Goal: Information Seeking & Learning: Learn about a topic

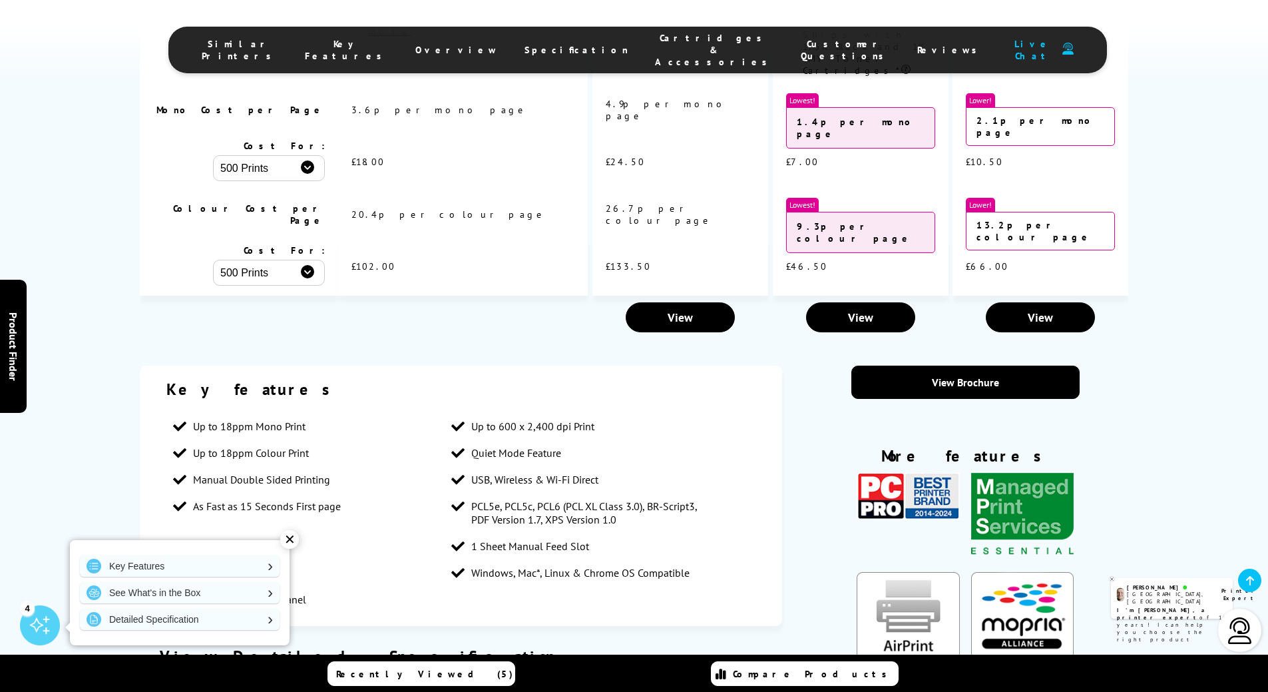
scroll to position [2045, 0]
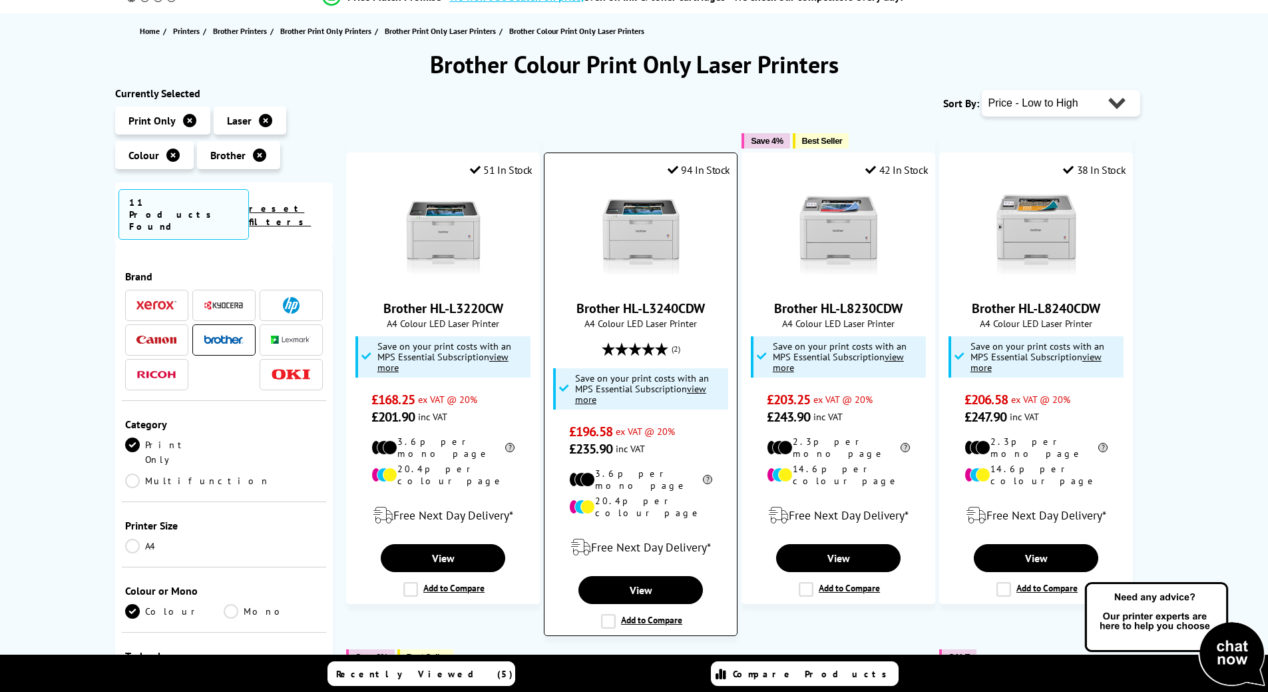
click at [618, 307] on link "Brother HL-L3240CDW" at bounding box center [640, 308] width 128 height 17
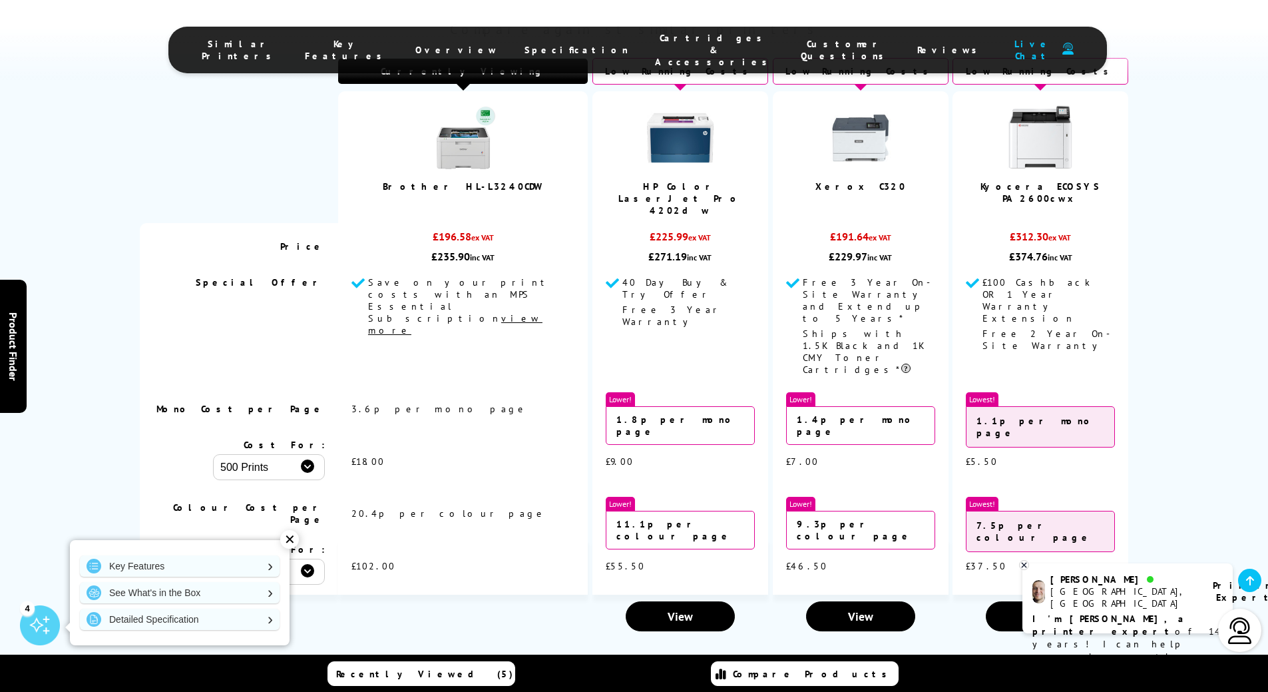
scroll to position [2130, 0]
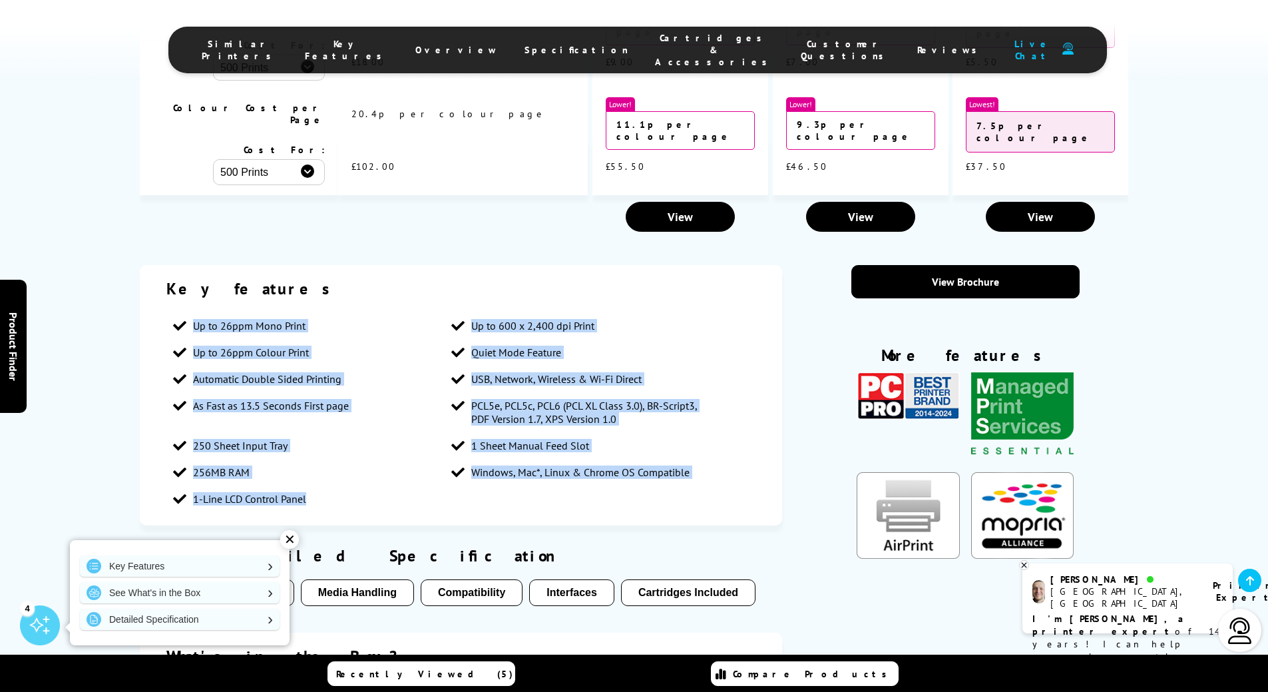
drag, startPoint x: 196, startPoint y: 179, endPoint x: 474, endPoint y: 375, distance: 340.5
click at [474, 375] on div "Key features Up to 26ppm Mono Print Up to 600 x 2,400 dpi Print Up to 26ppm Col…" at bounding box center [461, 395] width 643 height 260
copy ul "Up to 26ppm Mono Print Up to 600 x 2,400 dpi Print Up to 26ppm Colour Print Qui…"
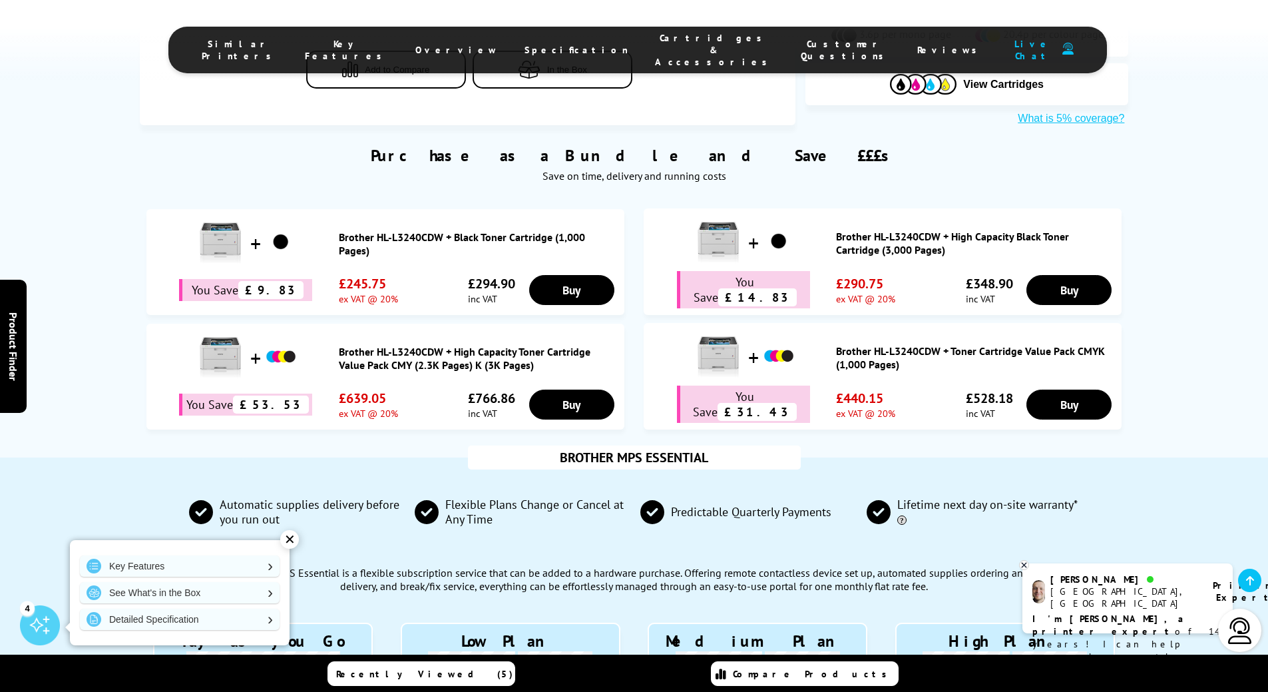
scroll to position [865, 0]
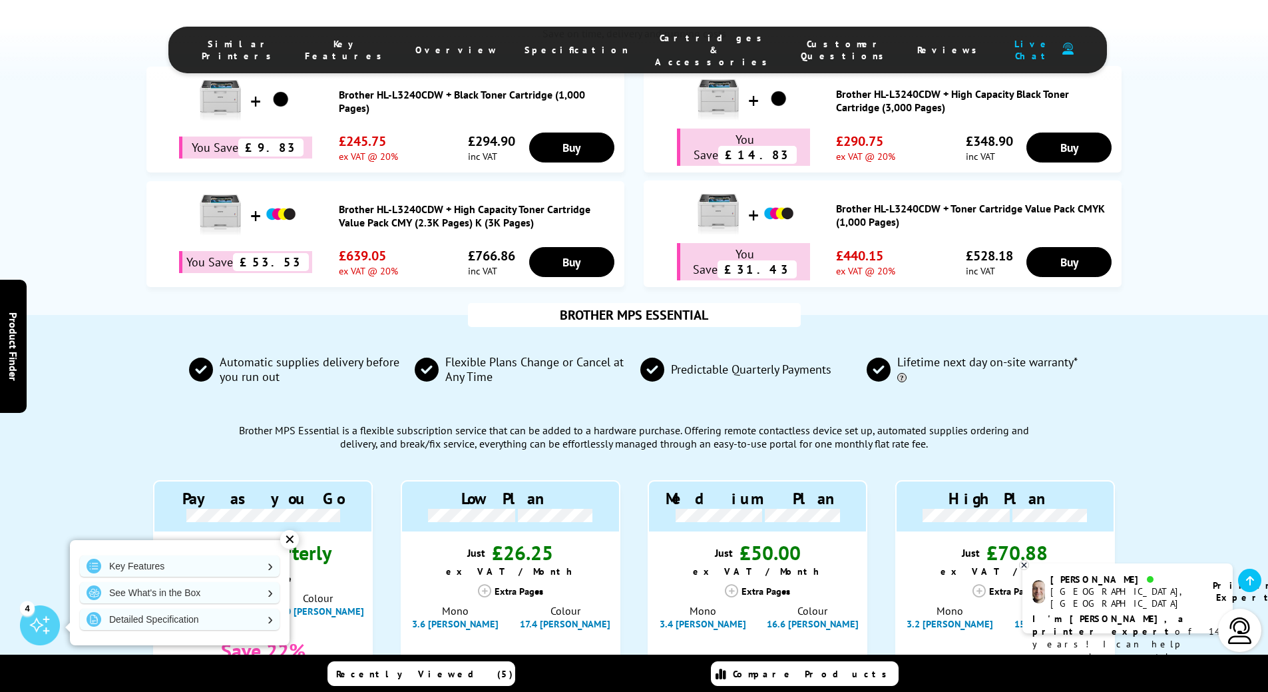
click at [1197, 402] on div "BROTHER MPS ESSENTIAL Automatic supplies delivery before you run out Flexible P…" at bounding box center [634, 569] width 1268 height 509
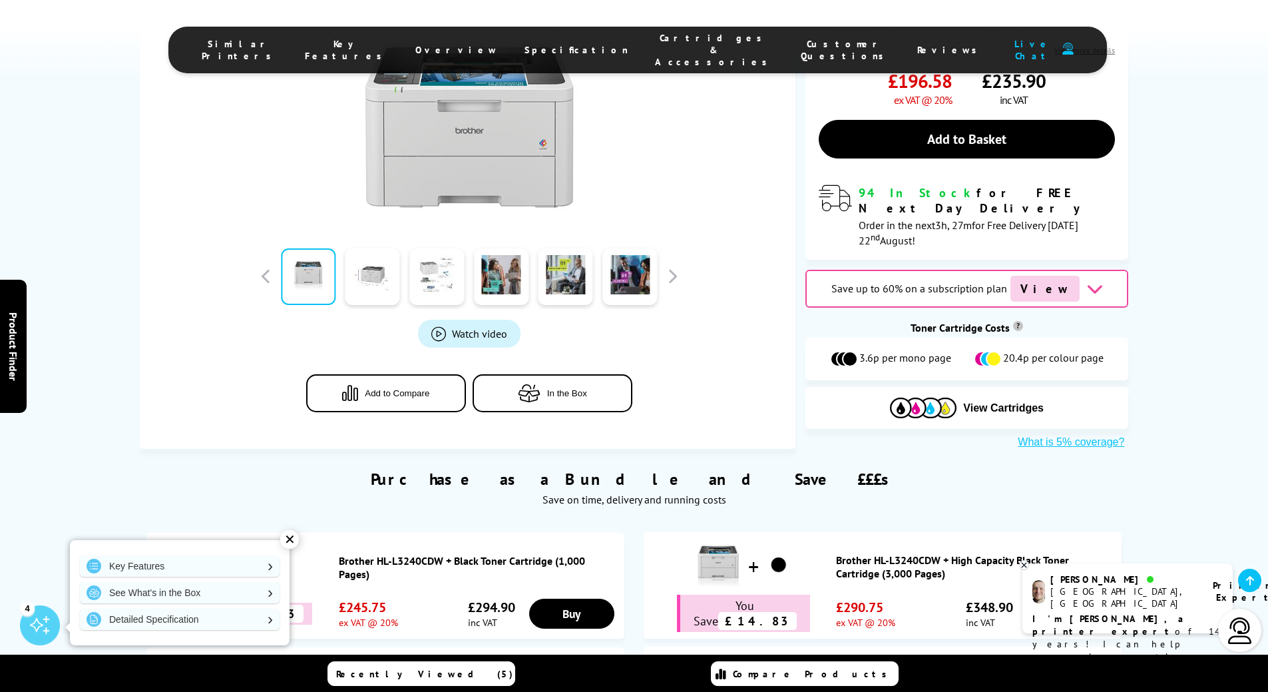
scroll to position [0, 0]
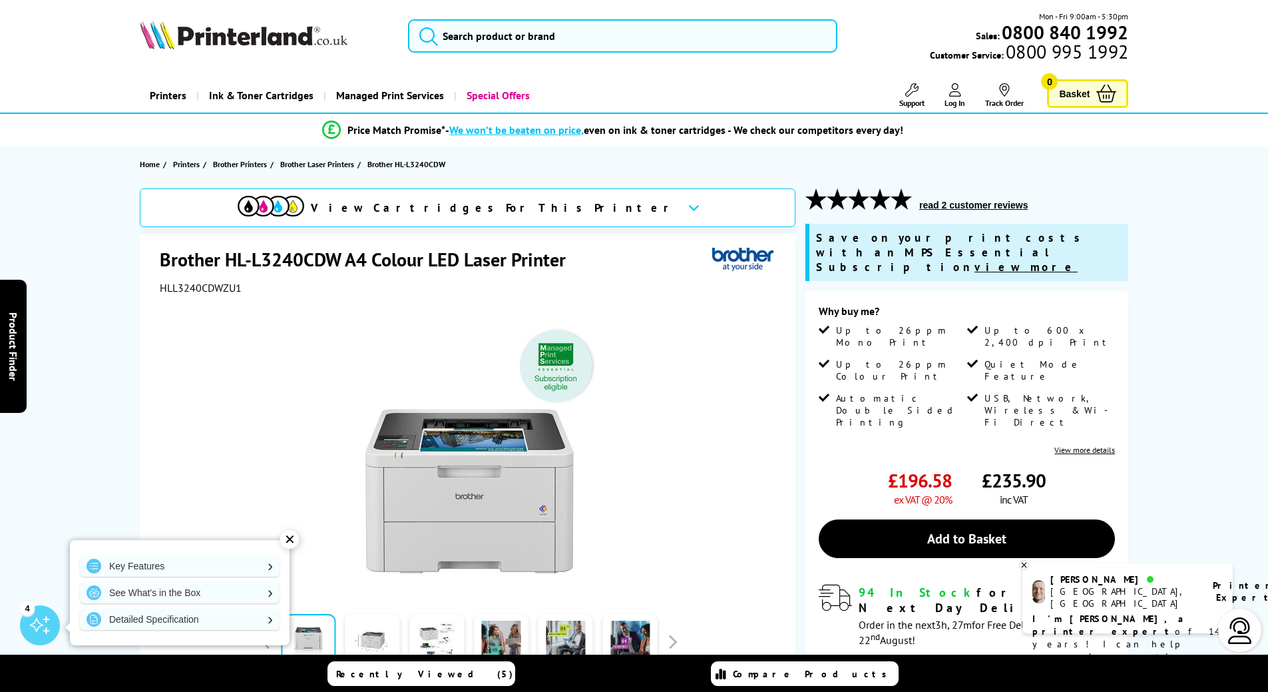
click at [335, 258] on h1 "Brother HL-L3240CDW A4 Colour LED Laser Printer" at bounding box center [369, 259] width 419 height 25
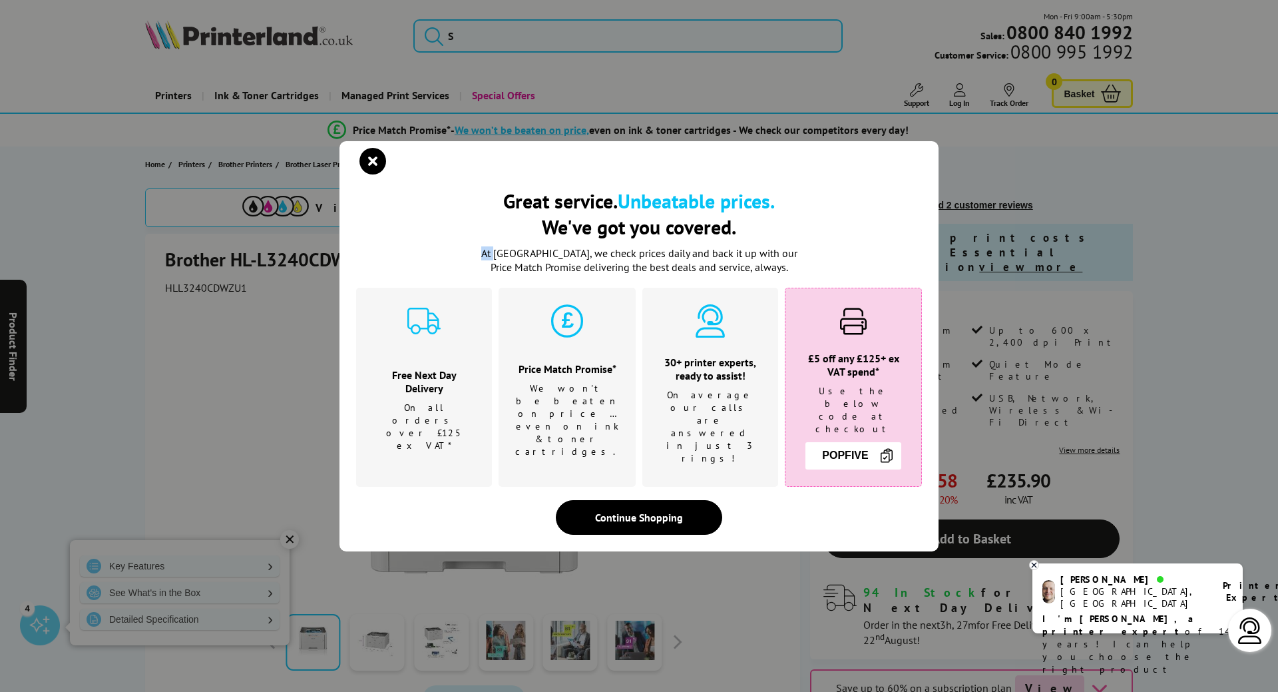
click at [335, 258] on div "Great service. Unbeatable prices. We've got you covered. Great service. Unbeata…" at bounding box center [639, 346] width 1278 height 692
click at [375, 174] on icon "close modal" at bounding box center [372, 161] width 27 height 27
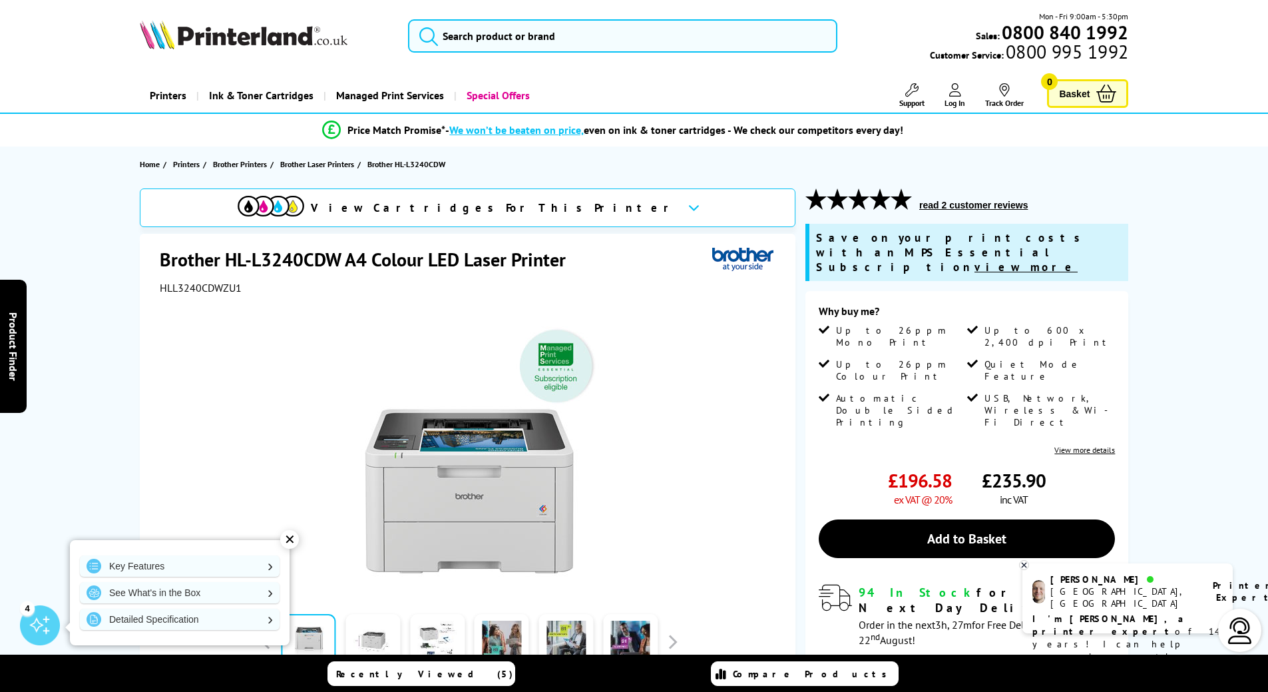
click at [259, 256] on h1 "Brother HL-L3240CDW A4 Colour LED Laser Printer" at bounding box center [369, 259] width 419 height 25
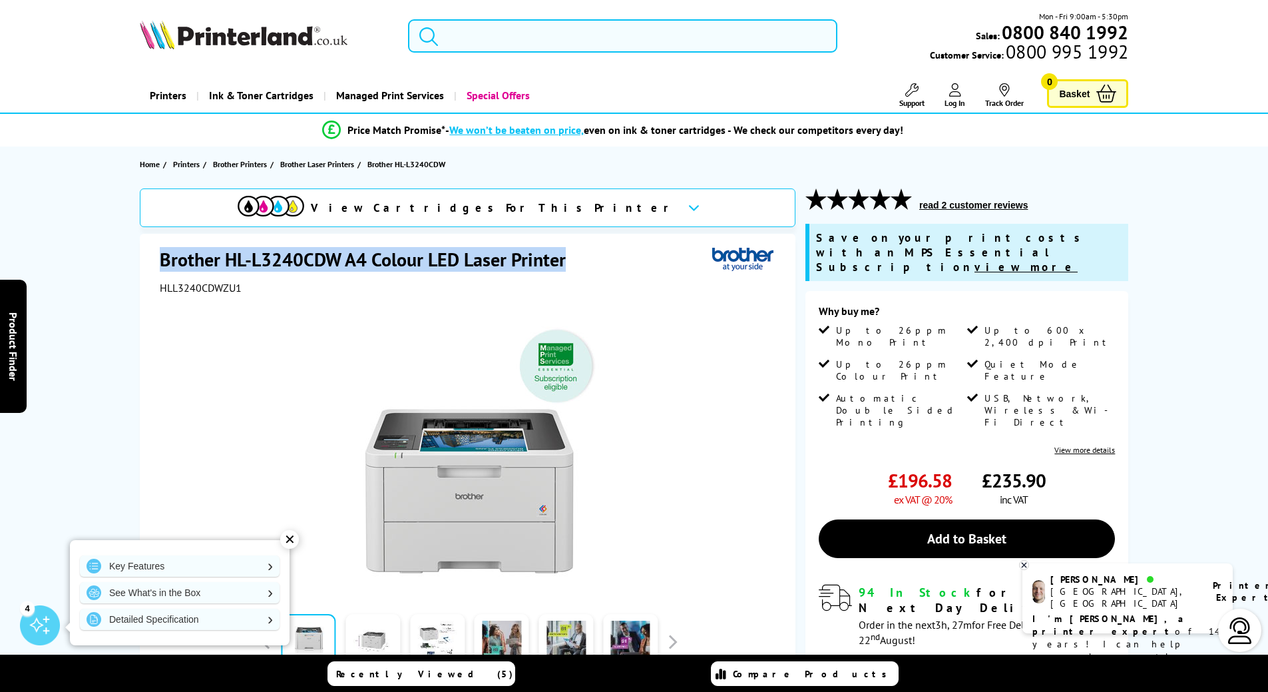
click at [259, 256] on h1 "Brother HL-L3240CDW A4 Colour LED Laser Printer" at bounding box center [369, 259] width 419 height 25
copy div "Brother HL-L3240CDW A4 Colour LED Laser Printer"
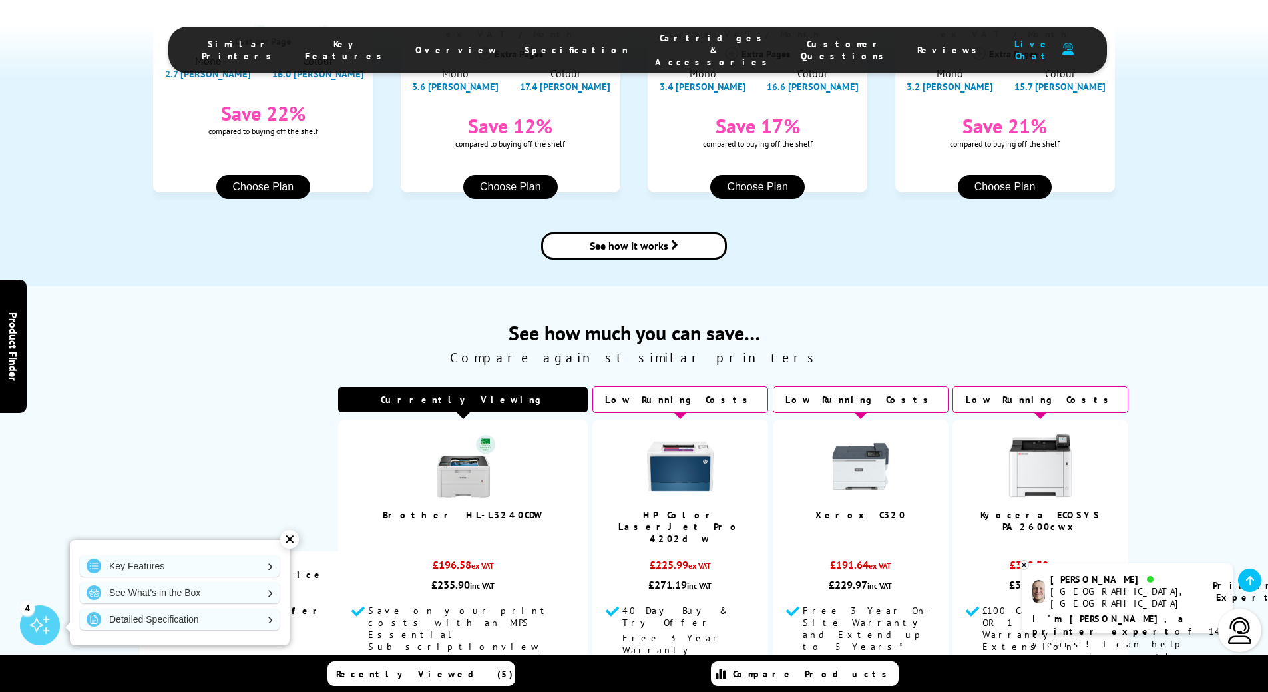
scroll to position [1398, 0]
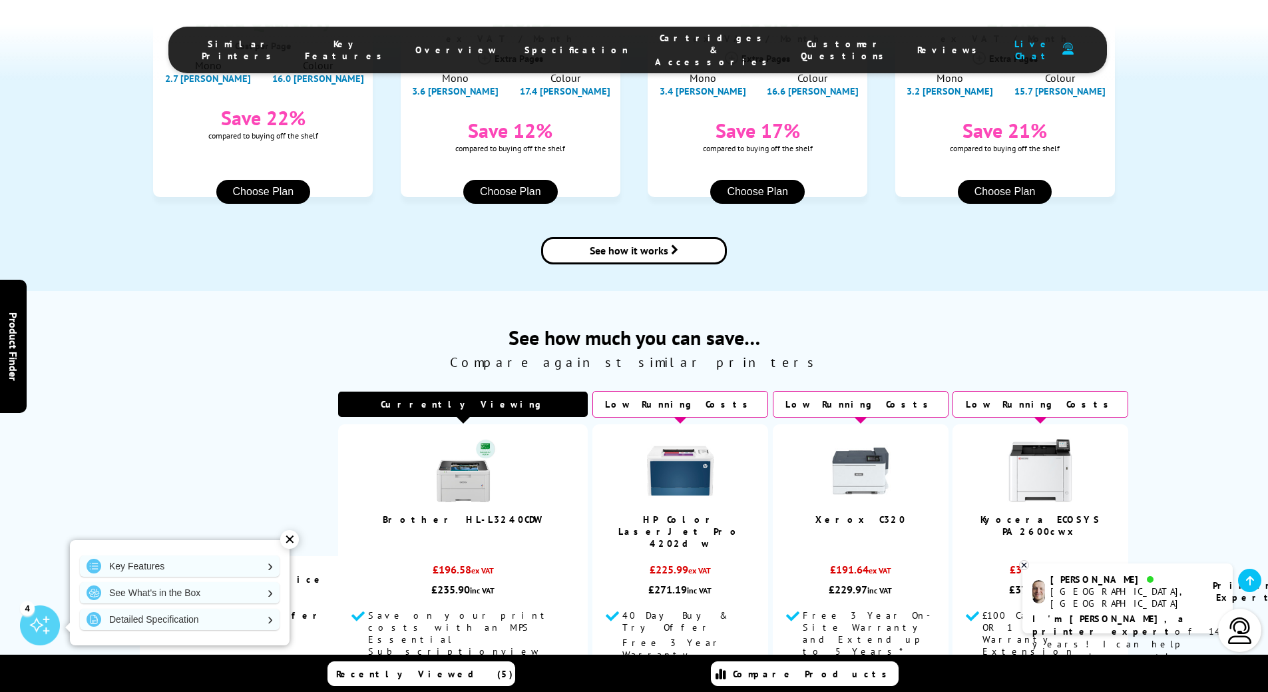
click at [1118, 324] on span "See how much you can save…" at bounding box center [634, 337] width 989 height 26
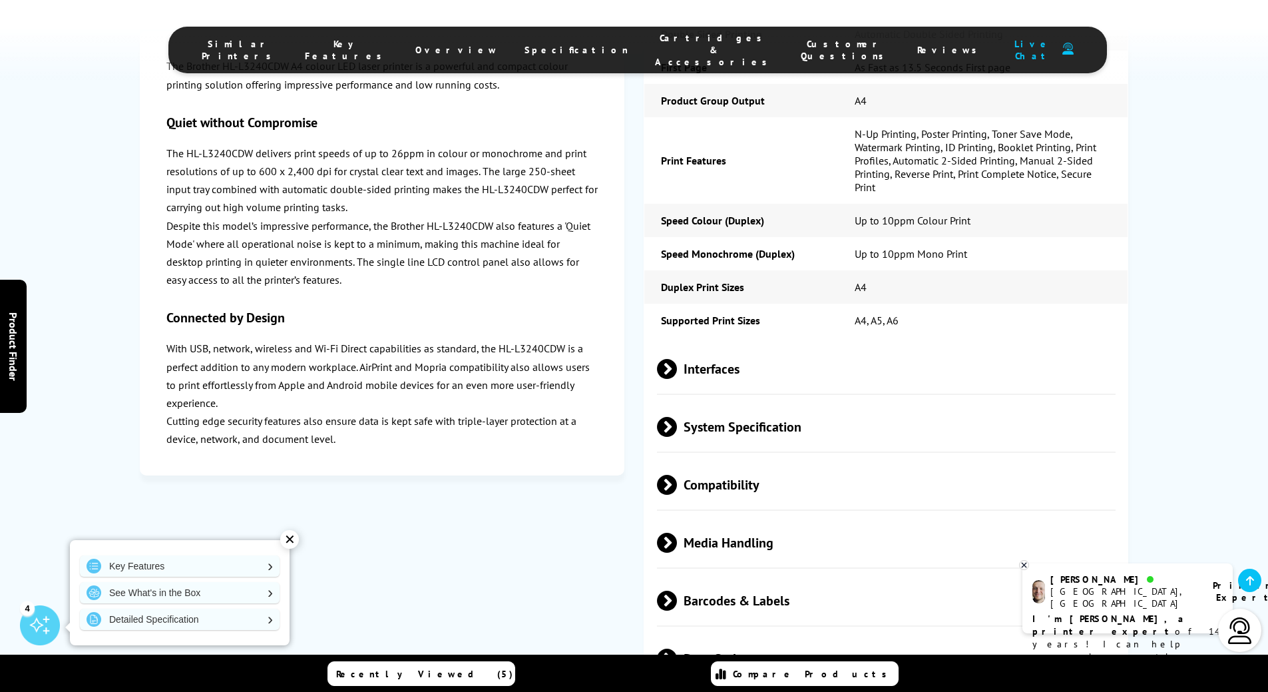
scroll to position [3794, 0]
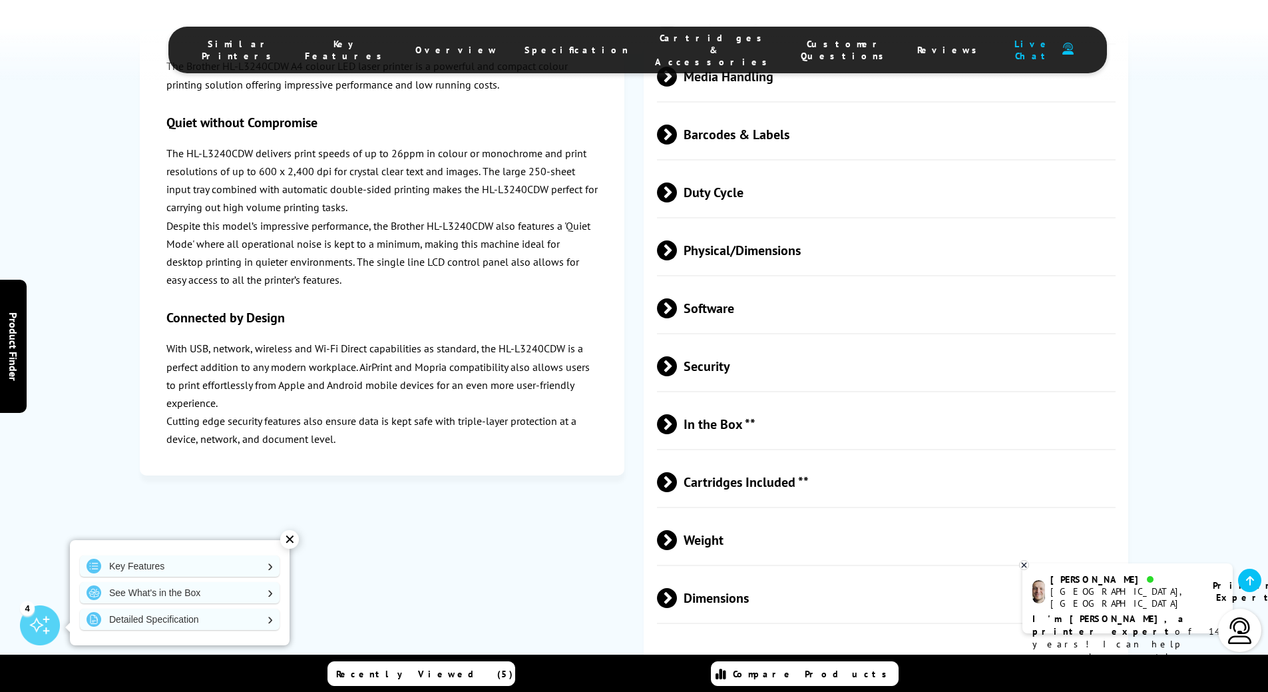
click at [722, 399] on span "In the Box **" at bounding box center [886, 424] width 459 height 50
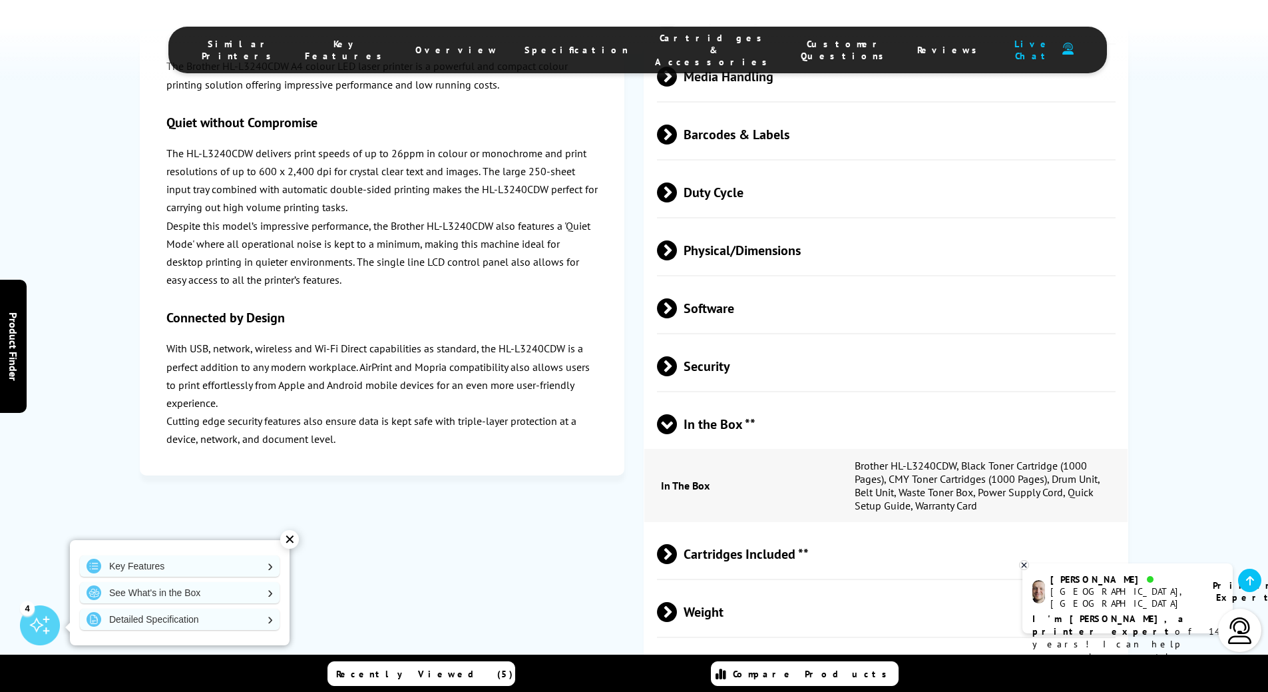
click at [740, 131] on div "Print Speed Monochrome Up to 26ppm Mono Print Printer Resolution Up to 600 x 2,…" at bounding box center [886, 28] width 485 height 1348
click at [749, 225] on span "Physical/Dimensions" at bounding box center [886, 250] width 459 height 50
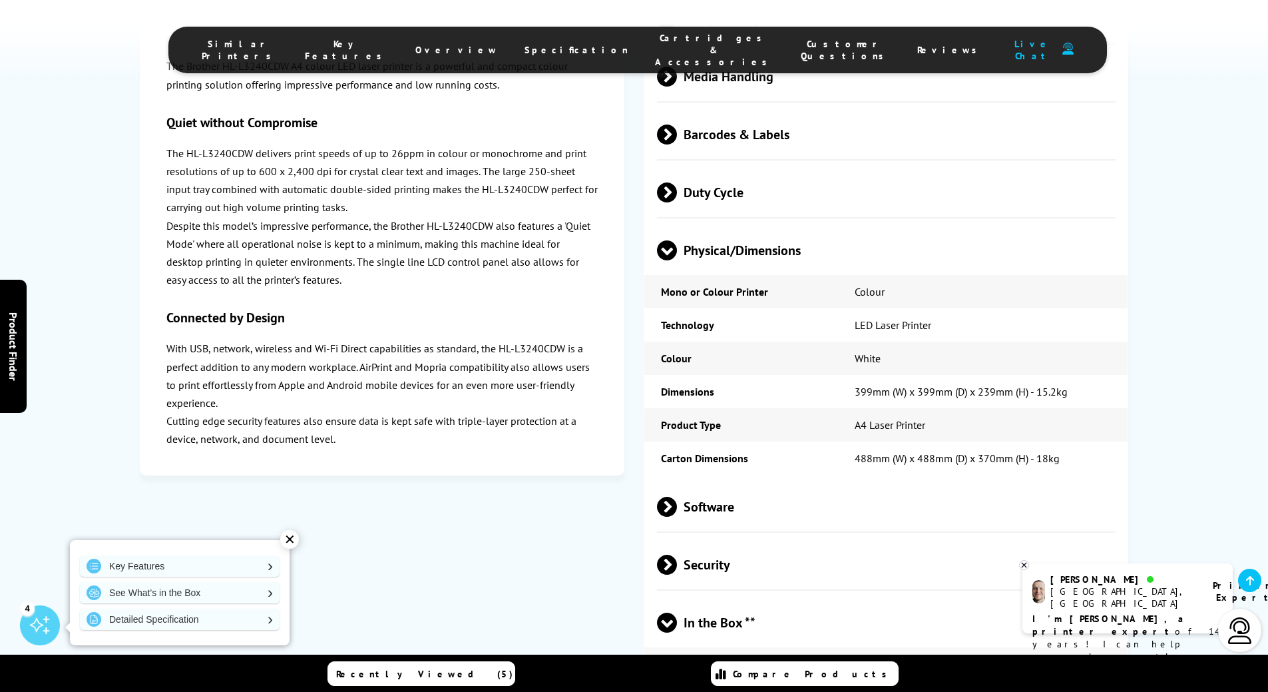
click at [866, 375] on td "399mm (W) x 399mm (D) x 239mm (H) - 15.2kg" at bounding box center [983, 391] width 290 height 33
copy tbody "399mm (W) x 399mm (D) x 239mm (H) - 15.2kg"
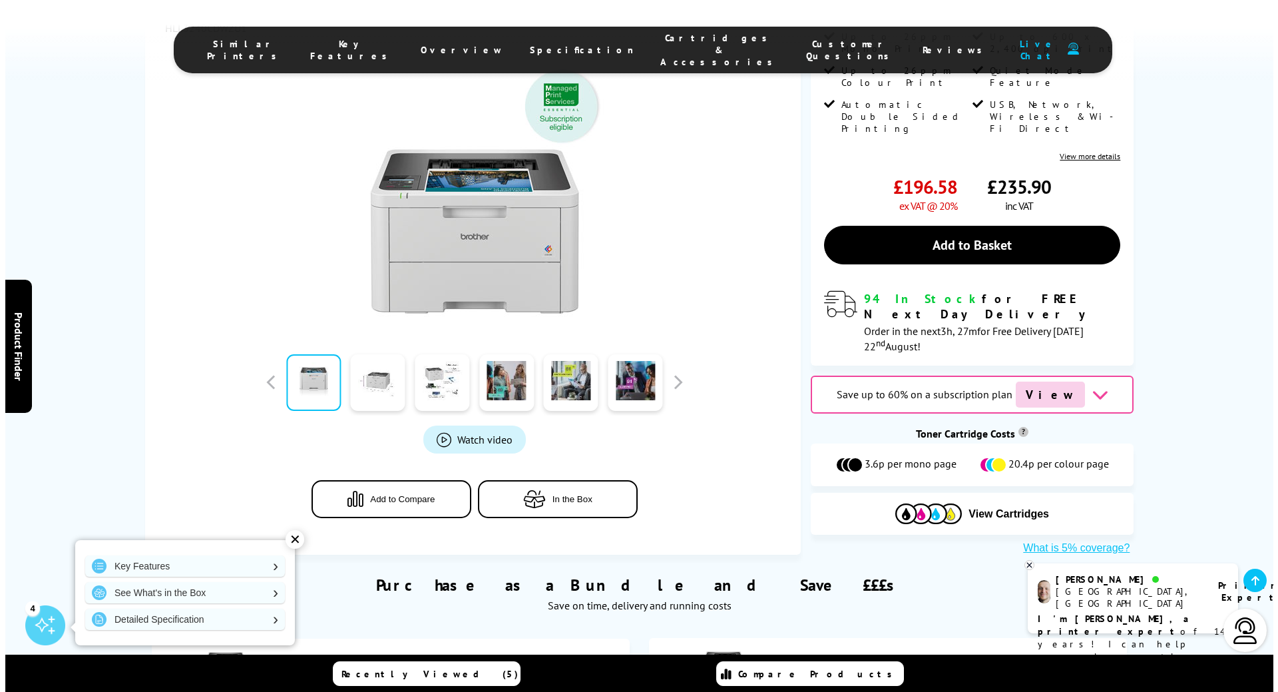
scroll to position [200, 0]
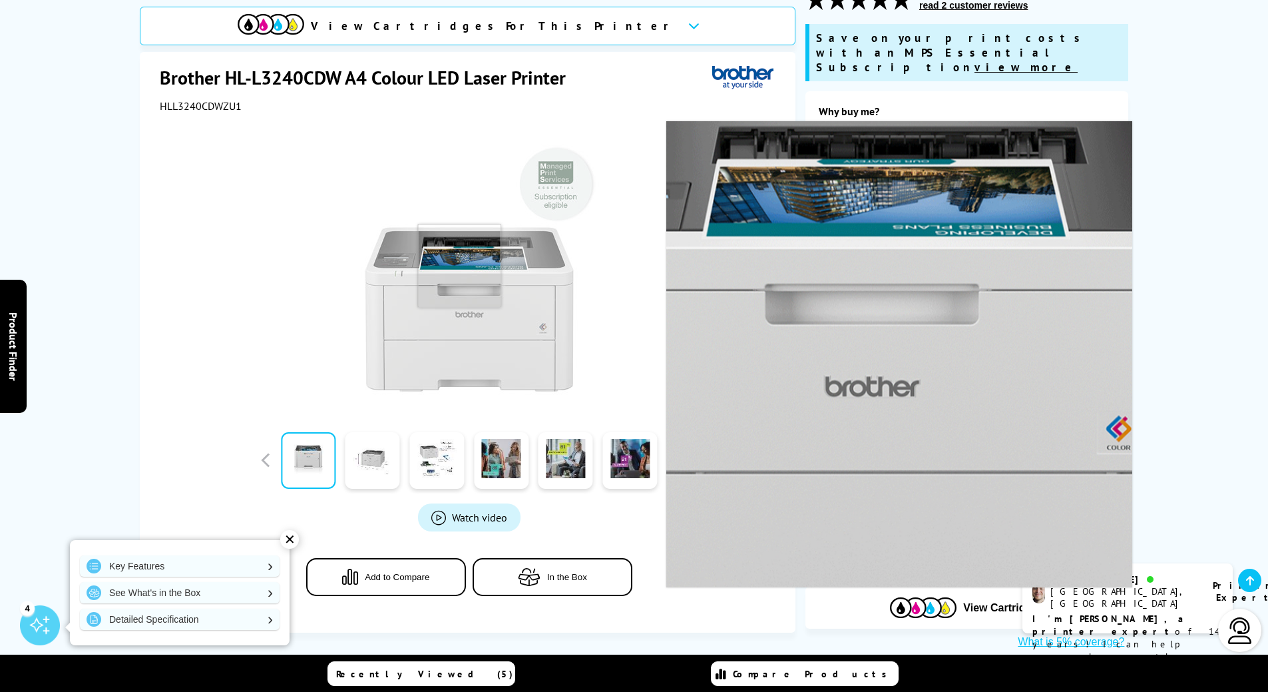
click at [459, 249] on img at bounding box center [469, 269] width 261 height 261
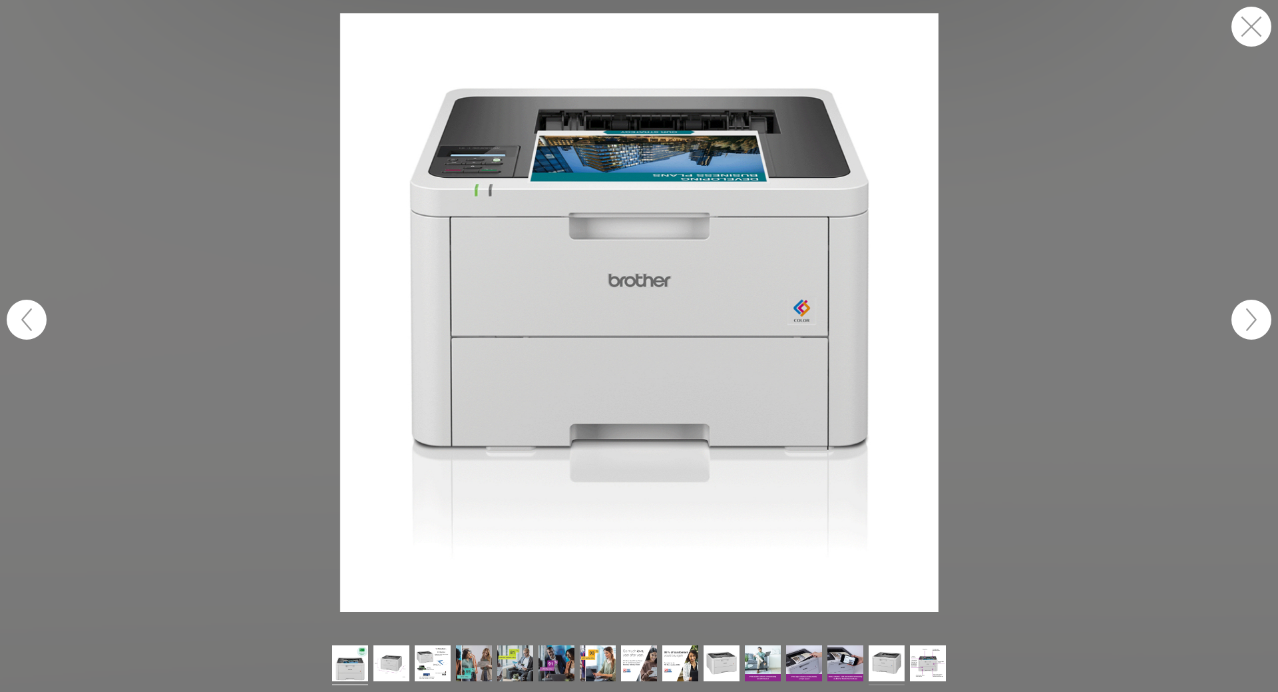
click at [872, 663] on img at bounding box center [887, 665] width 36 height 40
